Goal: Task Accomplishment & Management: Manage account settings

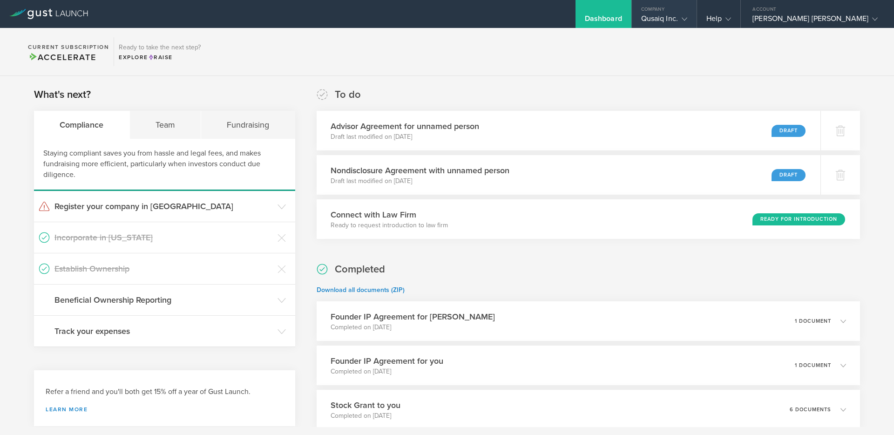
click at [686, 20] on div "Qusaiq Inc." at bounding box center [664, 21] width 46 height 14
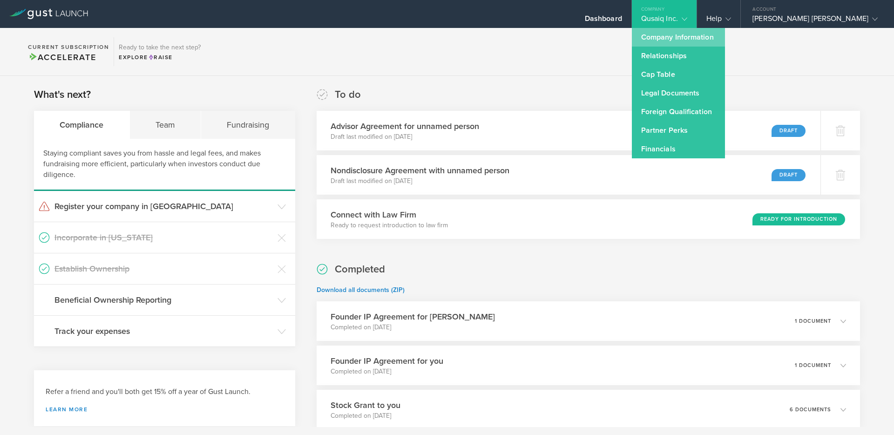
click at [691, 42] on link "Company Information" at bounding box center [678, 37] width 93 height 19
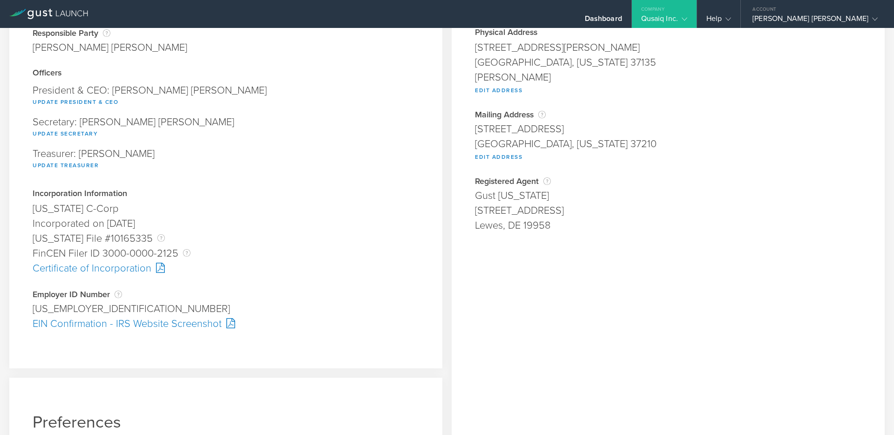
scroll to position [176, 0]
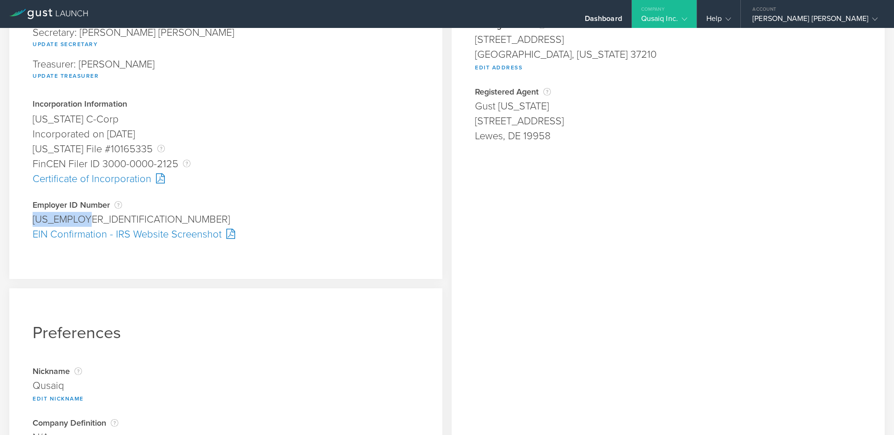
drag, startPoint x: 88, startPoint y: 220, endPoint x: 34, endPoint y: 220, distance: 54.5
click at [34, 220] on div "[US_EMPLOYER_IDENTIFICATION_NUMBER]" at bounding box center [226, 219] width 386 height 15
copy div "[US_EMPLOYER_IDENTIFICATION_NUMBER]"
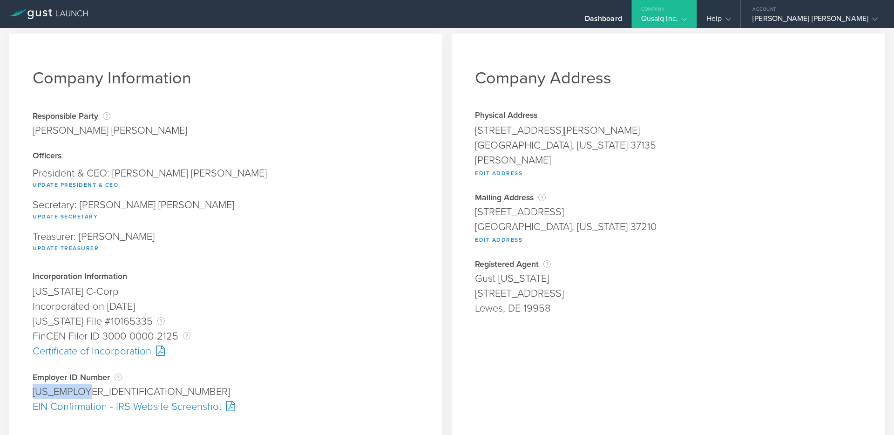
scroll to position [0, 0]
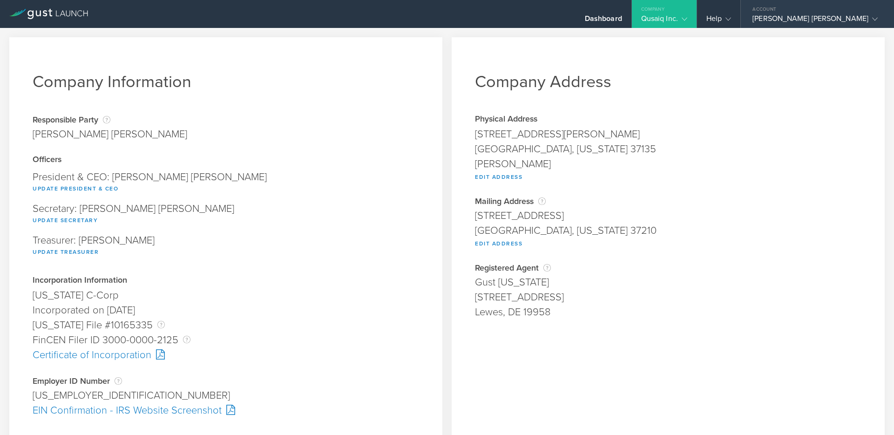
click at [852, 17] on div "[PERSON_NAME] [PERSON_NAME]" at bounding box center [814, 21] width 125 height 14
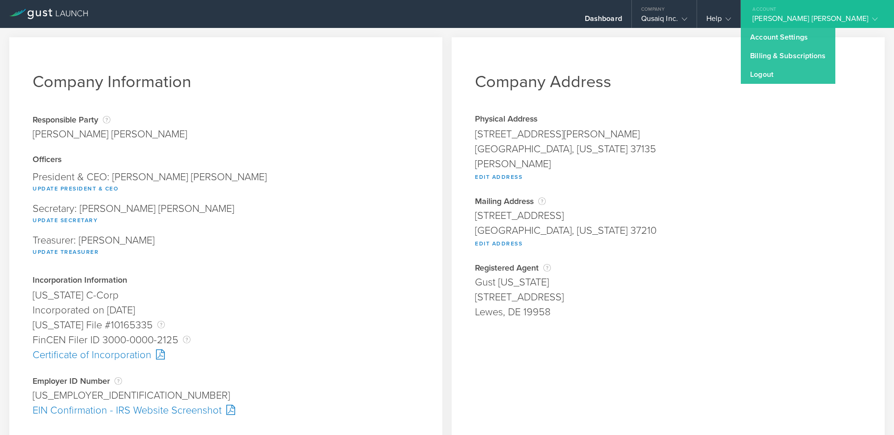
click at [532, 20] on div "Dashboard Company Qusaiq Inc. Company Information Relationships Cap Table Manag…" at bounding box center [551, 14] width 685 height 28
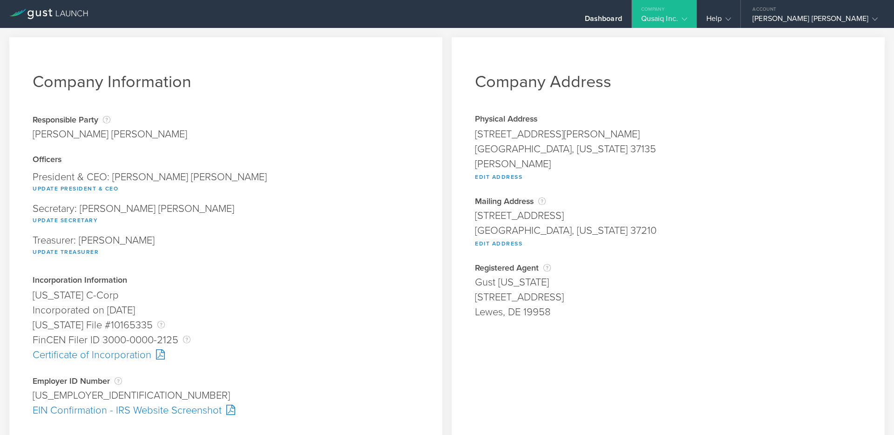
click at [687, 17] on icon at bounding box center [685, 19] width 6 height 6
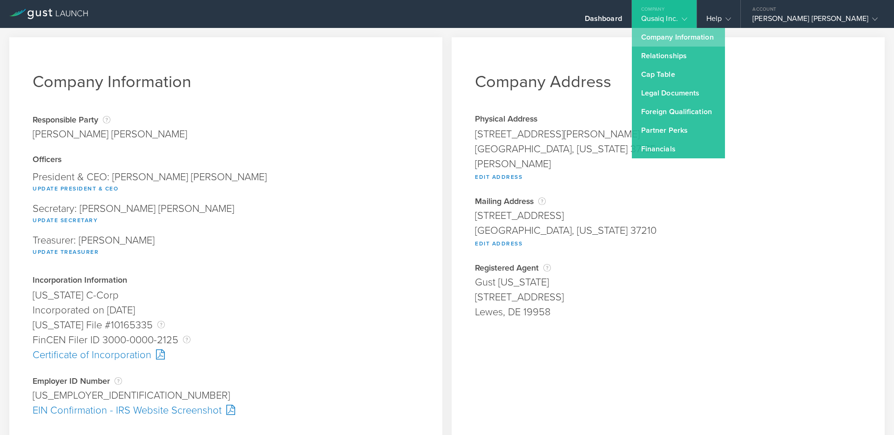
click at [697, 39] on link "Company Information" at bounding box center [678, 37] width 93 height 19
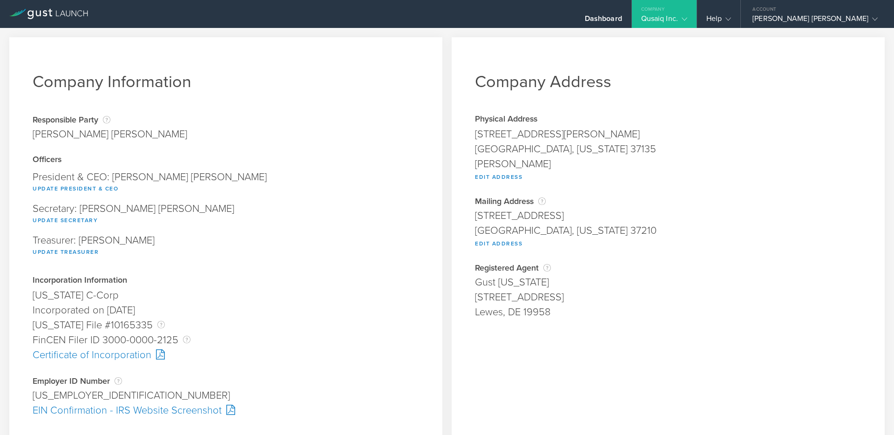
click at [225, 199] on div "Secretary: Johnathan Michael Anderson Update Secretary" at bounding box center [226, 215] width 386 height 32
click at [79, 189] on button "Update President & CEO" at bounding box center [76, 188] width 86 height 11
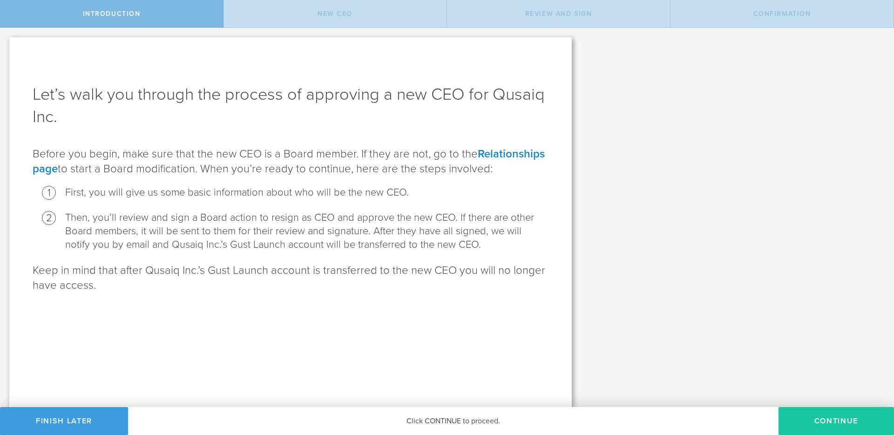
click at [842, 422] on button "Continue" at bounding box center [835, 421] width 115 height 28
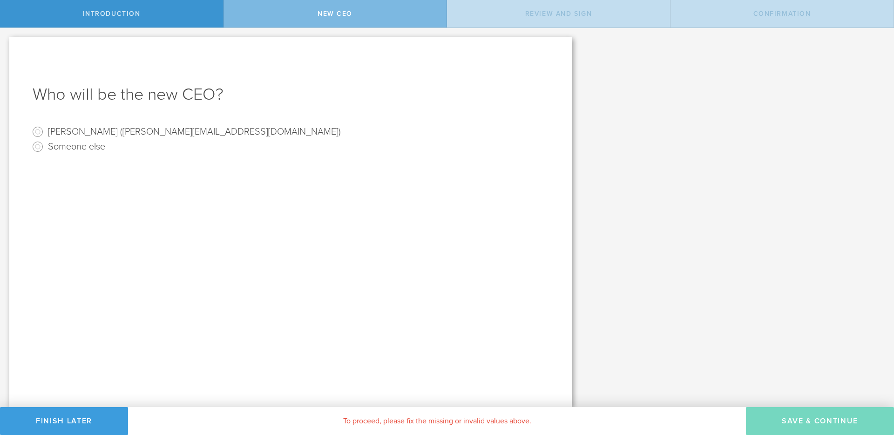
click at [130, 134] on label "Doug Sapp (doug@fuelinsights.com)" at bounding box center [194, 131] width 293 height 14
click at [45, 134] on input "Doug Sapp (doug@fuelinsights.com)" at bounding box center [37, 131] width 15 height 15
radio input "true"
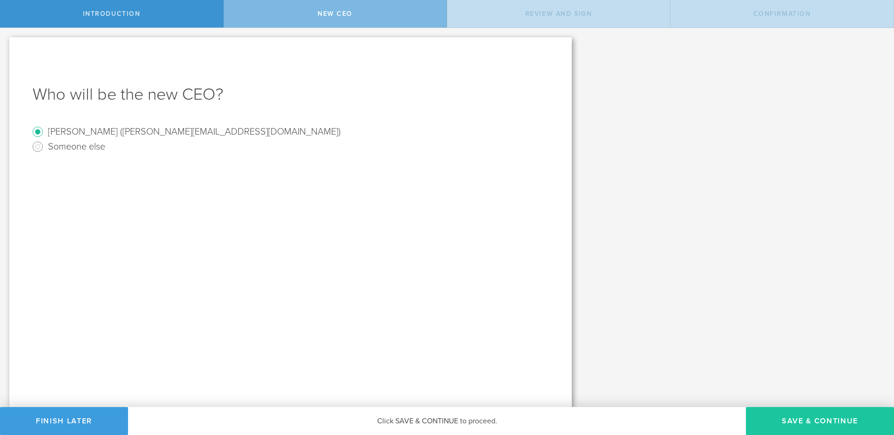
click at [848, 425] on button "Save & Continue" at bounding box center [820, 421] width 148 height 28
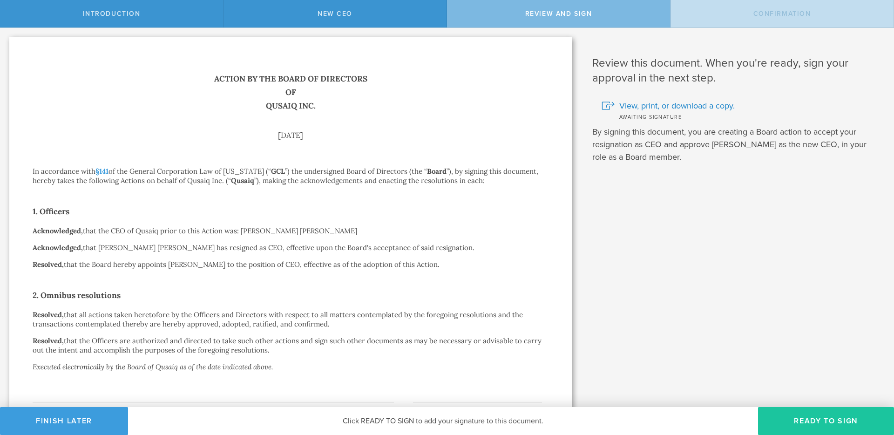
click at [848, 424] on button "Ready to Sign" at bounding box center [826, 421] width 136 height 28
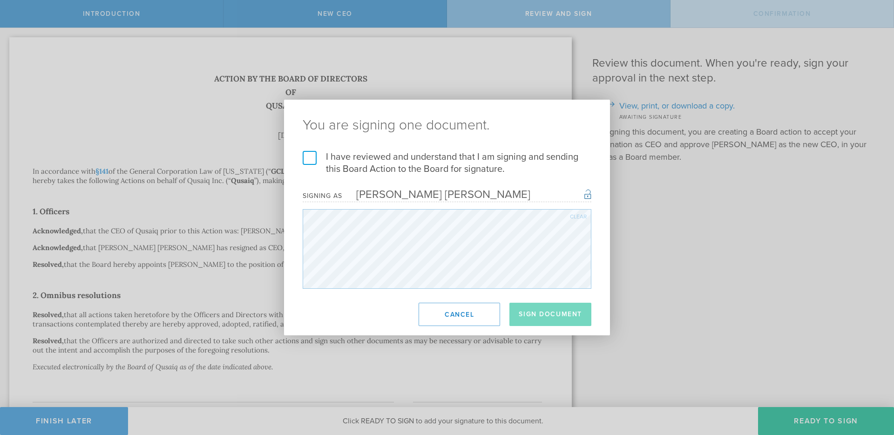
click at [313, 159] on label "I have reviewed and understand that I am signing and sending this Board Action …" at bounding box center [447, 163] width 289 height 24
click at [0, 0] on input "I have reviewed and understand that I am signing and sending this Board Action …" at bounding box center [0, 0] width 0 height 0
click at [564, 317] on button "Sign Document" at bounding box center [550, 314] width 82 height 23
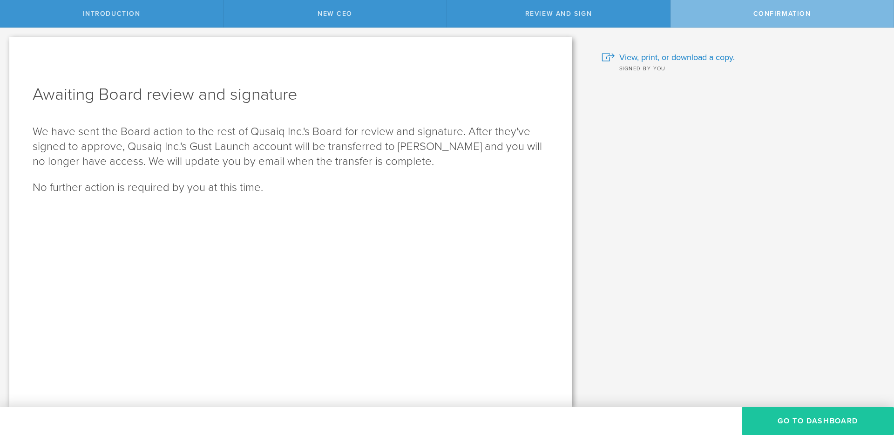
click at [782, 421] on button "Go To Dashboard" at bounding box center [818, 421] width 152 height 28
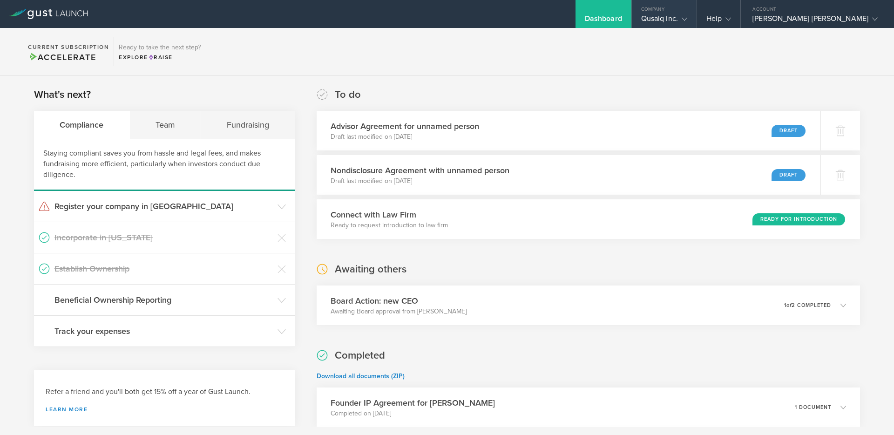
click at [682, 15] on div "Qusaiq Inc." at bounding box center [664, 21] width 46 height 14
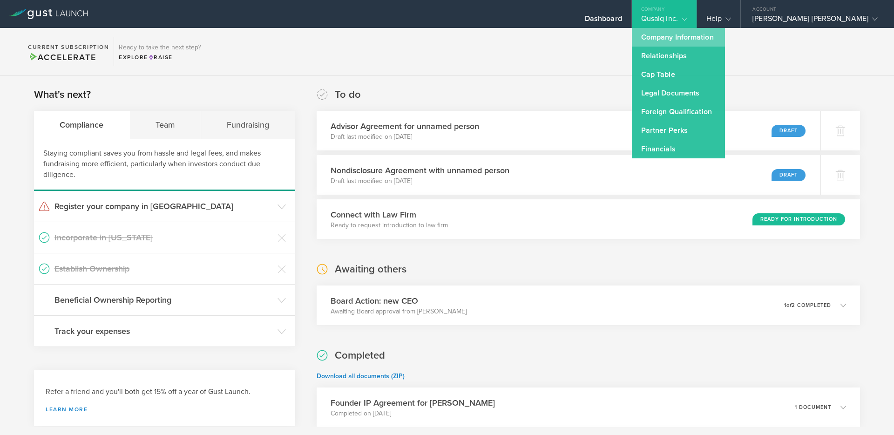
click at [686, 38] on link "Company Information" at bounding box center [678, 37] width 93 height 19
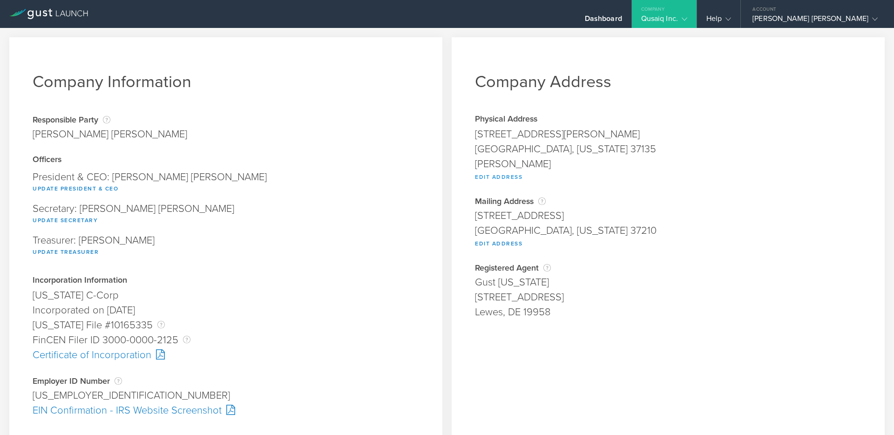
click at [498, 177] on button "Edit Address" at bounding box center [498, 176] width 47 height 11
type input "[STREET_ADDRESS][PERSON_NAME]"
type input "[GEOGRAPHIC_DATA]"
select select "TN"
type input "37135"
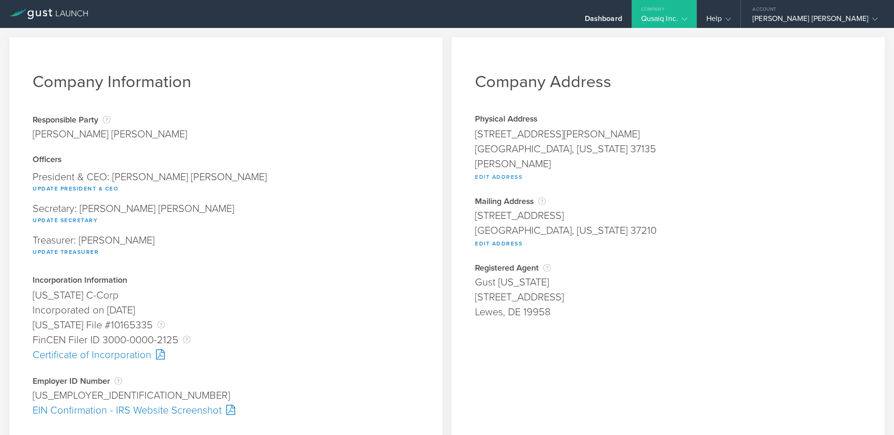
type input "[PERSON_NAME]"
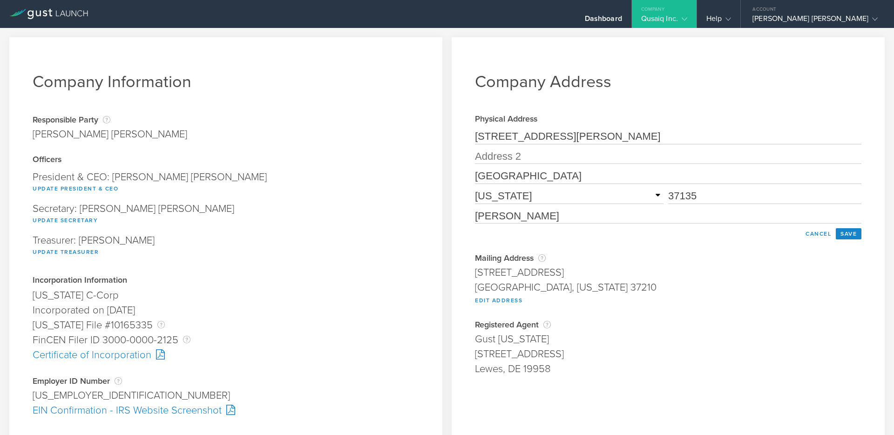
click at [593, 137] on input "[STREET_ADDRESS][PERSON_NAME]" at bounding box center [668, 136] width 386 height 15
drag, startPoint x: 591, startPoint y: 136, endPoint x: 470, endPoint y: 138, distance: 121.5
click at [470, 138] on div "Company Address Physical Address [STREET_ADDRESS][PERSON_NAME][US_STATE] [PERSO…" at bounding box center [668, 353] width 433 height 632
type input "[STREET_ADDRESS]"
drag, startPoint x: 525, startPoint y: 175, endPoint x: 480, endPoint y: 178, distance: 45.3
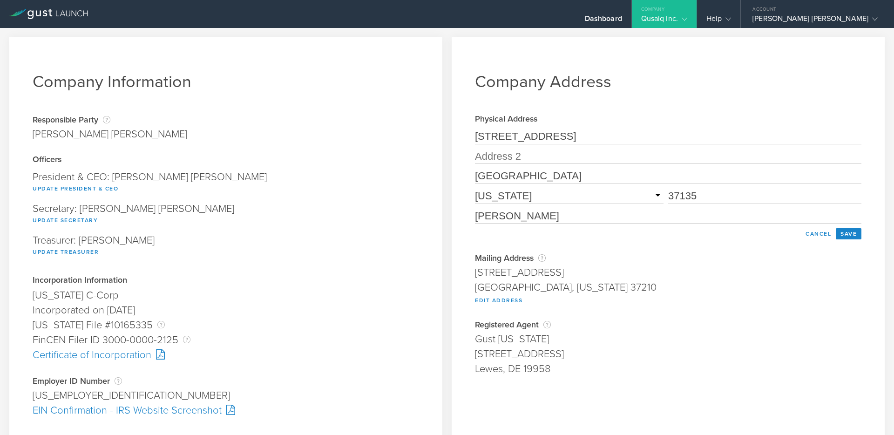
click at [480, 178] on input "[GEOGRAPHIC_DATA]" at bounding box center [668, 176] width 386 height 15
type input "[GEOGRAPHIC_DATA]"
click at [707, 199] on input "37135" at bounding box center [764, 196] width 193 height 15
type input "37210"
drag, startPoint x: 557, startPoint y: 216, endPoint x: 438, endPoint y: 212, distance: 119.7
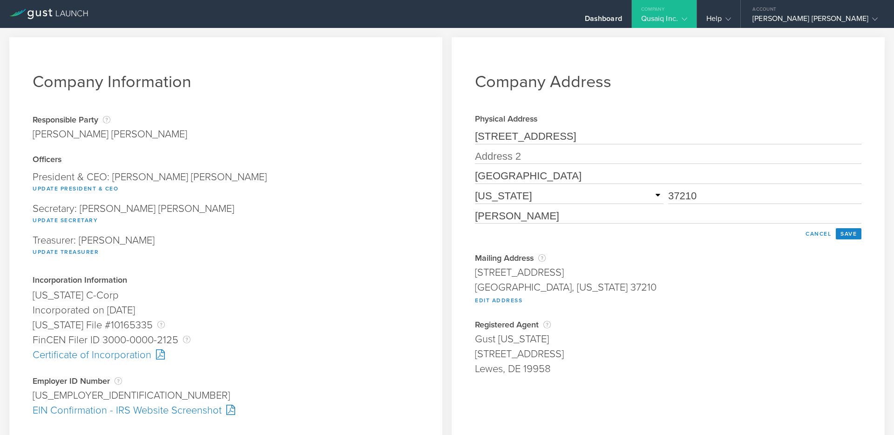
click at [438, 212] on div "Company Information Responsible Party The name of the party responsible for fil…" at bounding box center [447, 353] width 894 height 650
type input "Davidson"
click at [840, 236] on button "Save" at bounding box center [849, 233] width 26 height 11
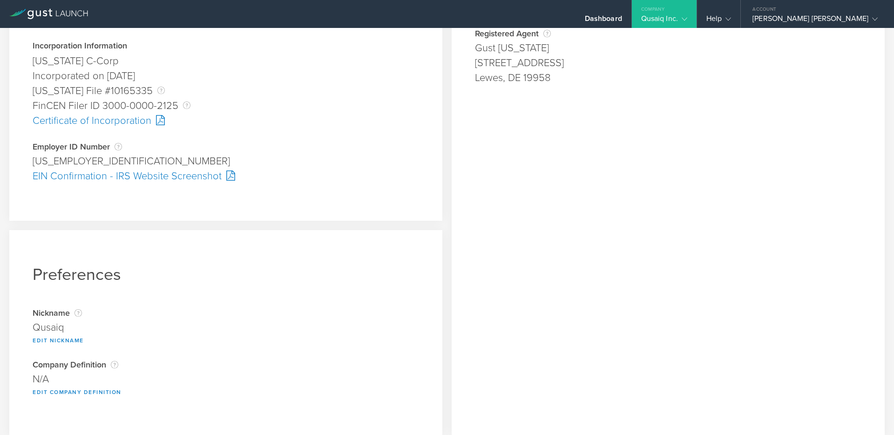
scroll to position [244, 0]
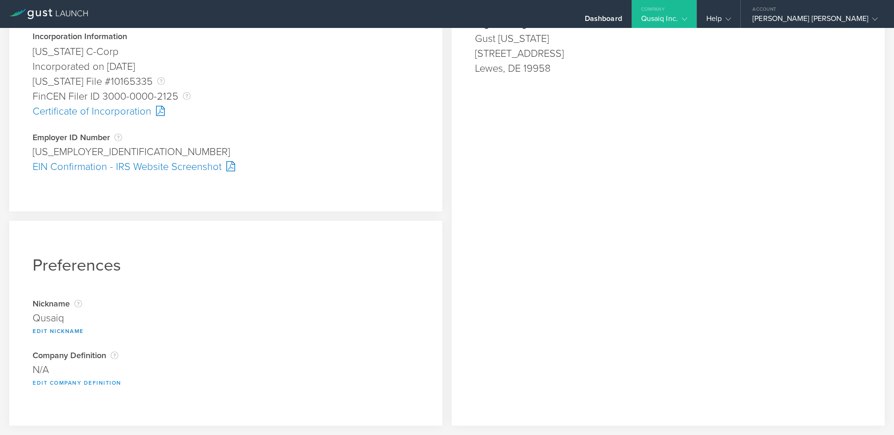
click at [109, 381] on button "Edit Company Definition" at bounding box center [77, 382] width 89 height 11
click at [210, 375] on input "text" at bounding box center [226, 372] width 386 height 15
type input "a [US_STATE] C-Corp"
click at [400, 390] on button "Save" at bounding box center [406, 389] width 26 height 11
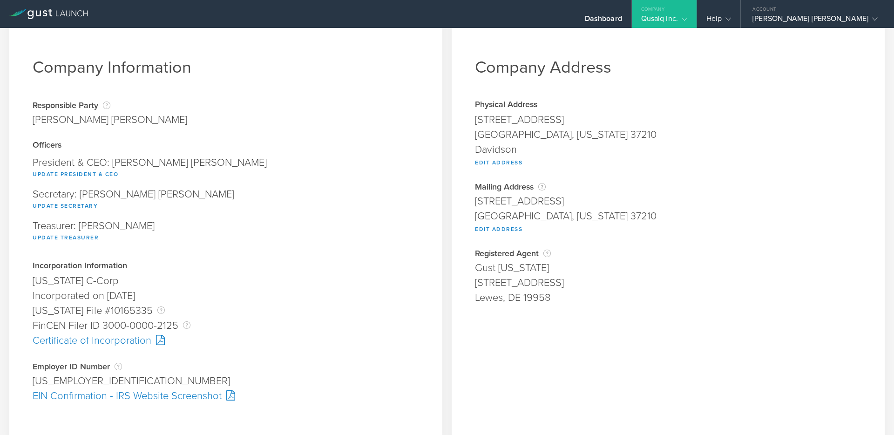
scroll to position [0, 0]
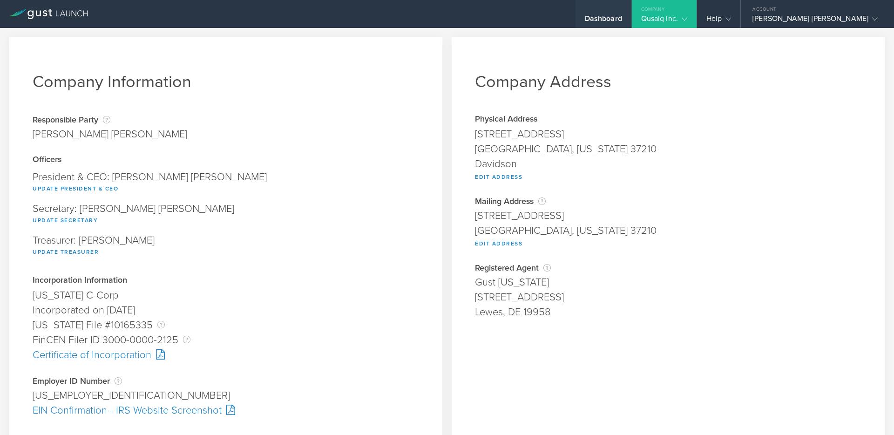
click at [622, 16] on div "Dashboard" at bounding box center [603, 21] width 37 height 14
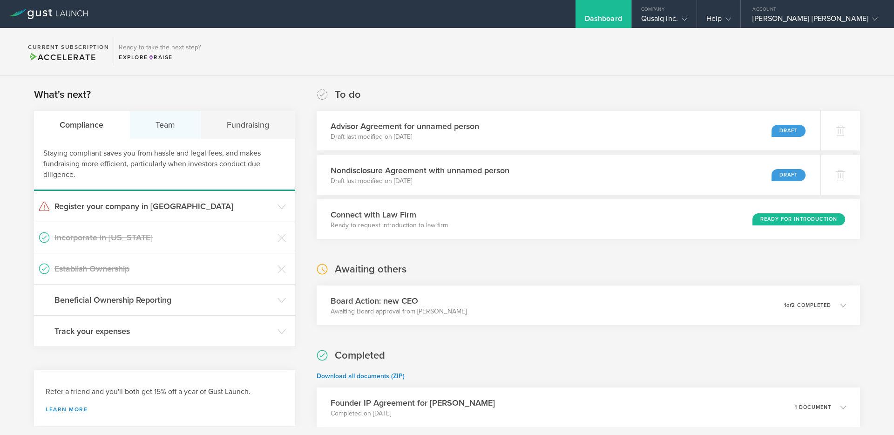
click at [170, 130] on div "Team" at bounding box center [166, 125] width 72 height 28
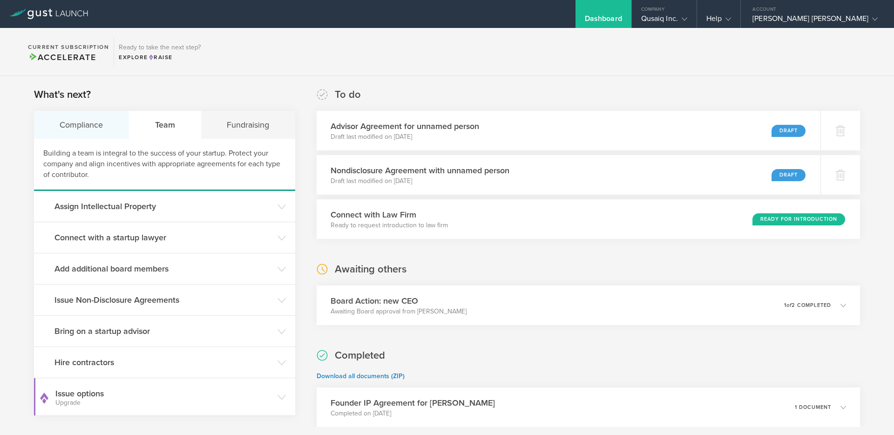
click at [90, 126] on div "Compliance" at bounding box center [81, 125] width 95 height 28
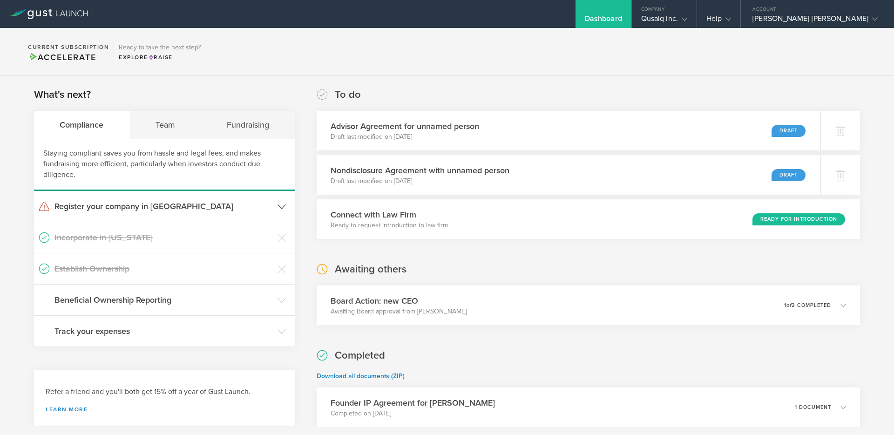
click at [132, 206] on h3 "Register your company in [GEOGRAPHIC_DATA]" at bounding box center [163, 206] width 218 height 12
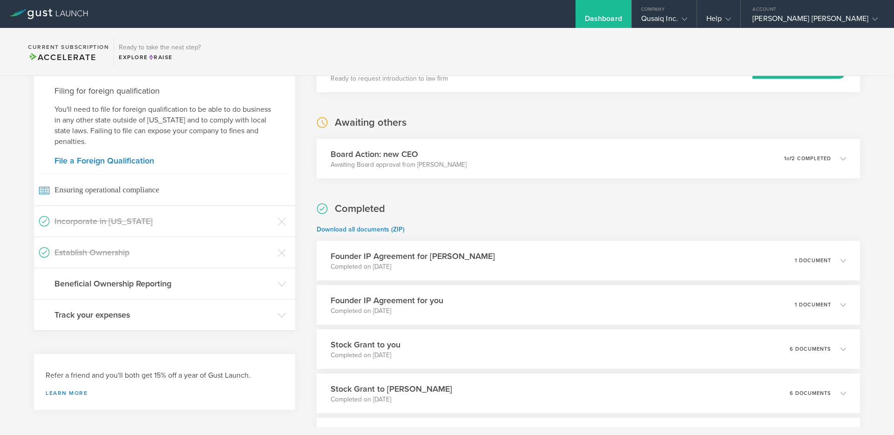
scroll to position [149, 0]
click at [189, 284] on h3 "Beneficial Ownership Reporting" at bounding box center [163, 281] width 218 height 12
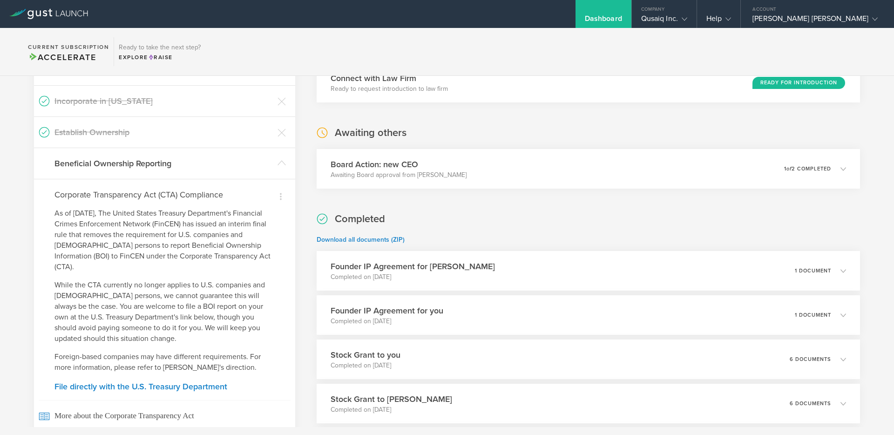
scroll to position [45, 0]
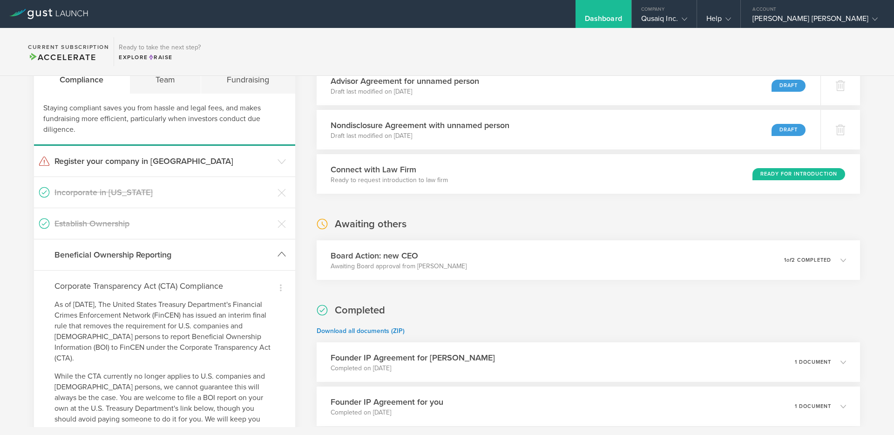
click at [280, 257] on icon at bounding box center [281, 254] width 8 height 8
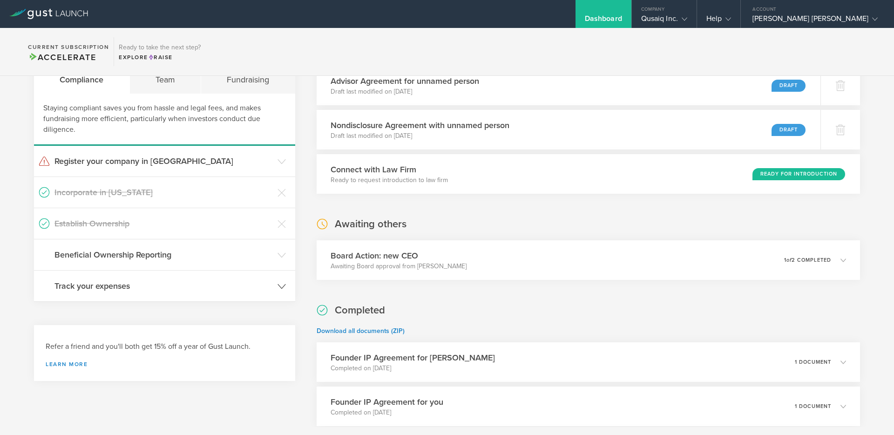
click at [278, 285] on icon at bounding box center [281, 286] width 8 height 8
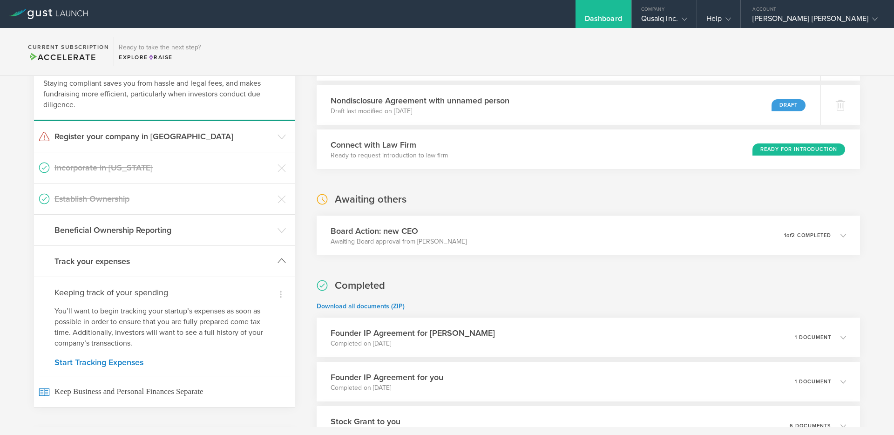
scroll to position [197, 0]
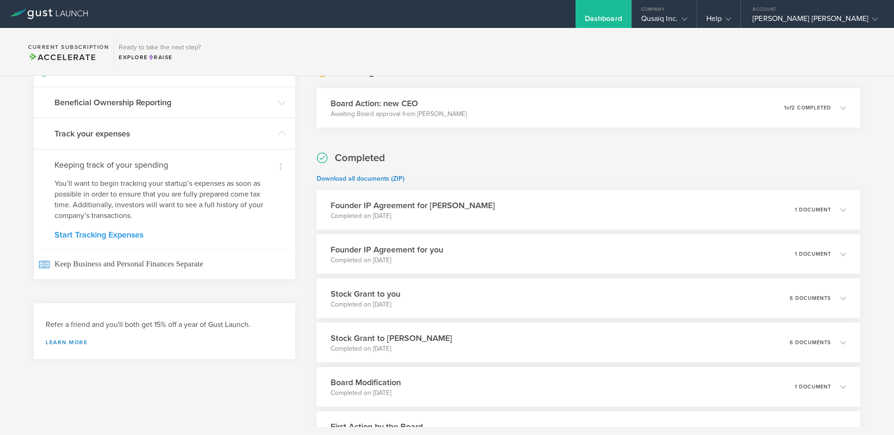
click at [122, 238] on link "Start Tracking Expenses" at bounding box center [164, 234] width 220 height 8
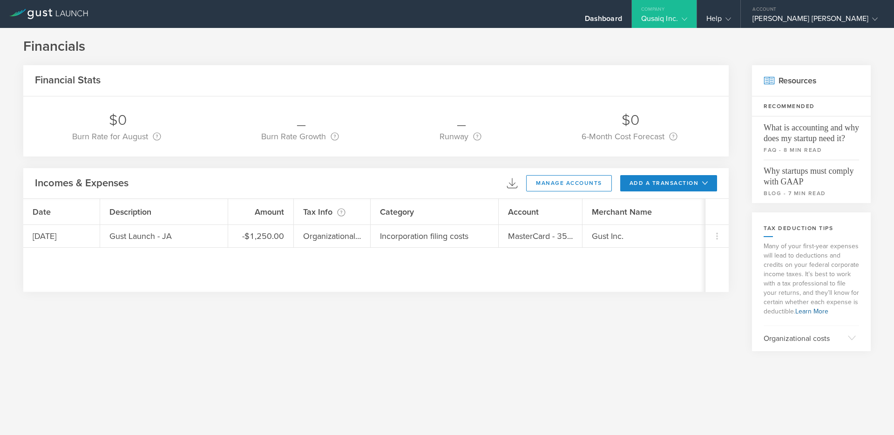
click at [71, 17] on icon at bounding box center [48, 14] width 79 height 10
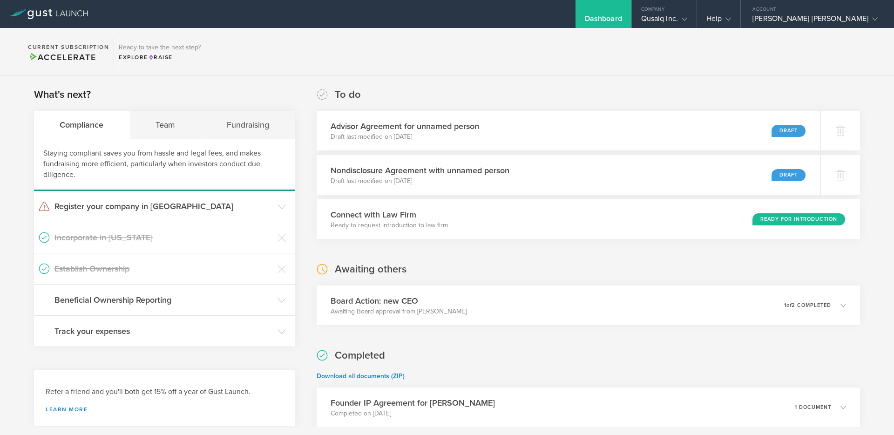
click at [643, 70] on section "Current Subscription Accelerate Ready to take the next step? Explore Raise" at bounding box center [447, 52] width 894 height 48
click at [124, 210] on h3 "Register your company in [GEOGRAPHIC_DATA]" at bounding box center [163, 206] width 218 height 12
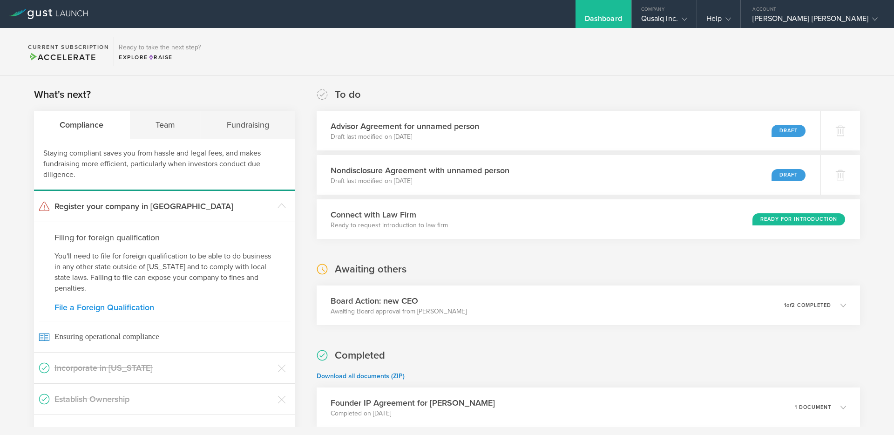
click at [126, 307] on link "File a Foreign Qualification" at bounding box center [164, 307] width 220 height 8
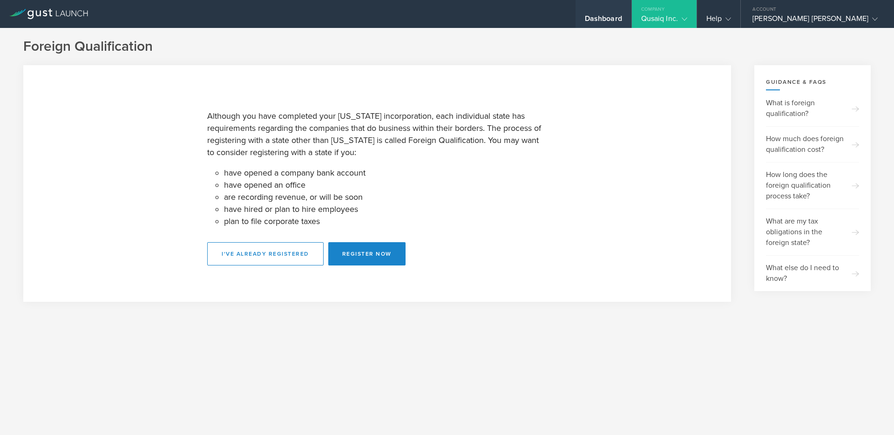
click at [622, 16] on div "Dashboard" at bounding box center [603, 21] width 37 height 14
